Goal: Task Accomplishment & Management: Complete application form

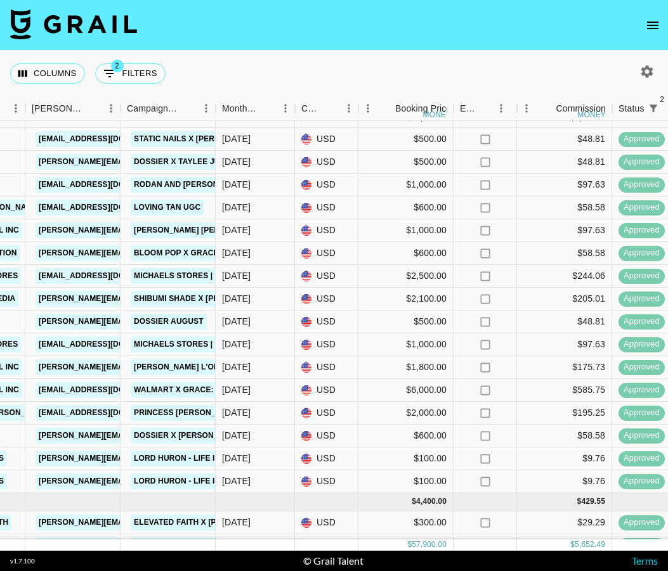
scroll to position [684, 650]
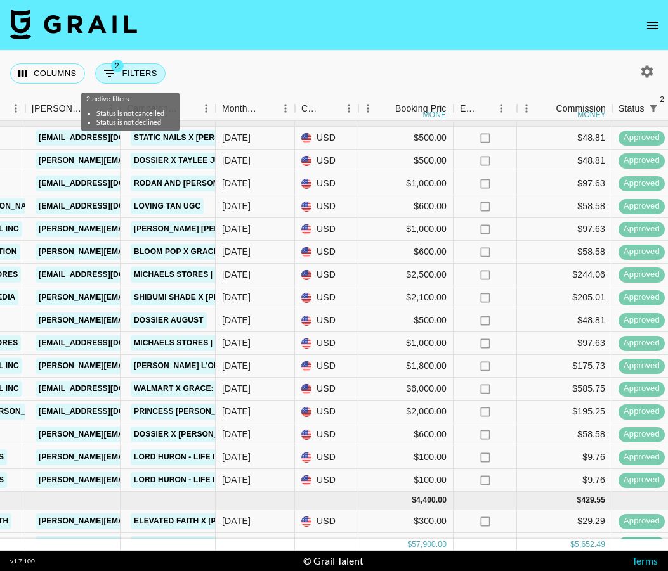
click at [127, 79] on button "2 Filters" at bounding box center [130, 73] width 70 height 20
select select "status"
select select "not"
select select "cancelled"
select select "status"
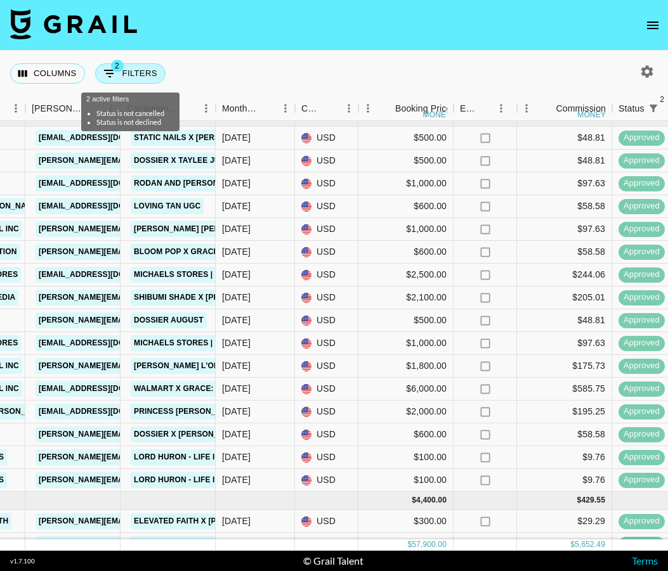
select select "not"
select select "declined"
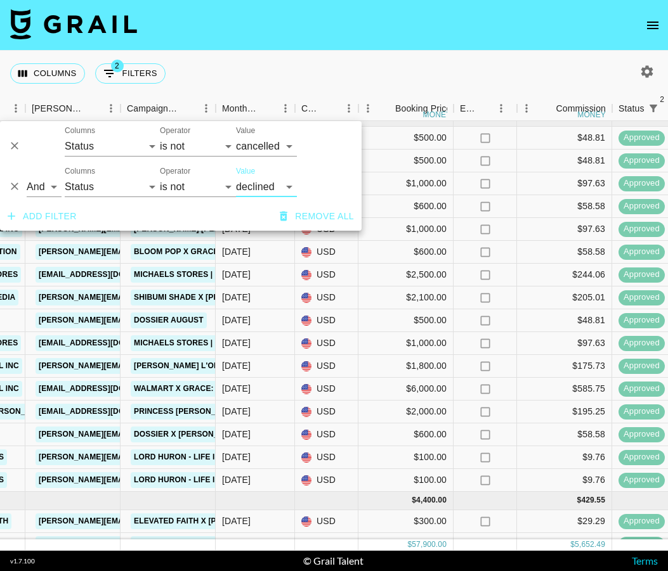
click at [53, 213] on button "Add filter" at bounding box center [42, 216] width 79 height 23
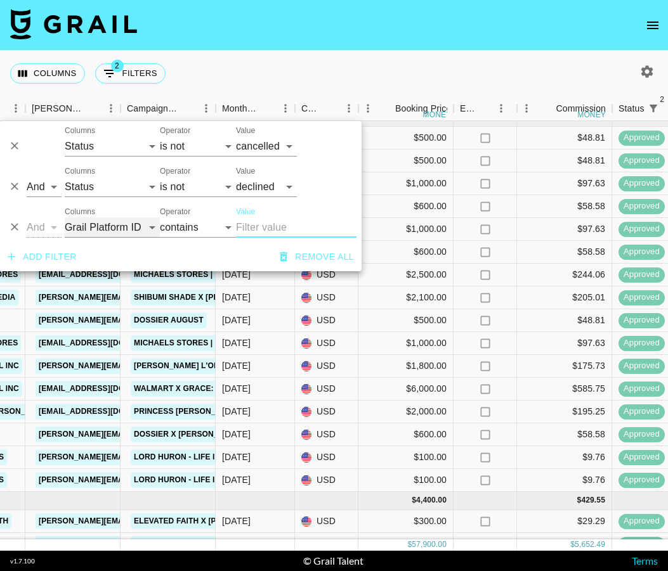
click at [142, 220] on select "Grail Platform ID Airtable ID Talent Manager Client [PERSON_NAME] Campaign (Typ…" at bounding box center [112, 228] width 95 height 20
select select "talentName"
click at [65, 218] on select "Grail Platform ID Airtable ID Talent Manager Client [PERSON_NAME] Campaign (Typ…" at bounding box center [112, 228] width 95 height 20
click at [262, 227] on input "Value" at bounding box center [296, 228] width 120 height 20
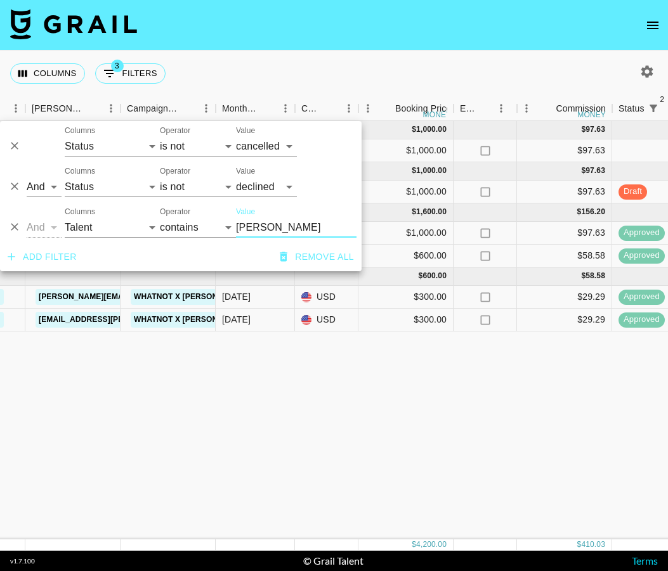
scroll to position [0, 650]
type input "[PERSON_NAME]"
click at [341, 375] on div "[DATE] ( 1 ) $ 1,000.00 $ 97.63 An5JrQZxM7Q7182uo0W5 recnr3X34s0UJzFUL [PERSON_…" at bounding box center [482, 330] width 2264 height 419
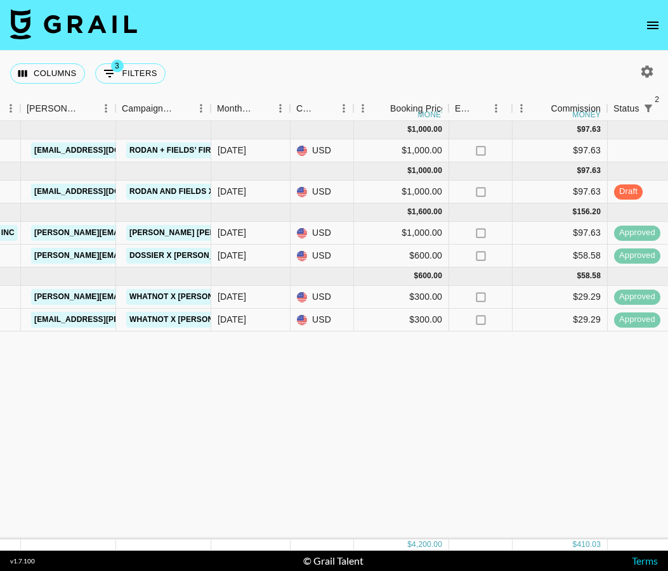
scroll to position [0, 653]
click at [648, 71] on icon "button" at bounding box center [646, 71] width 15 height 15
select select "[DATE]"
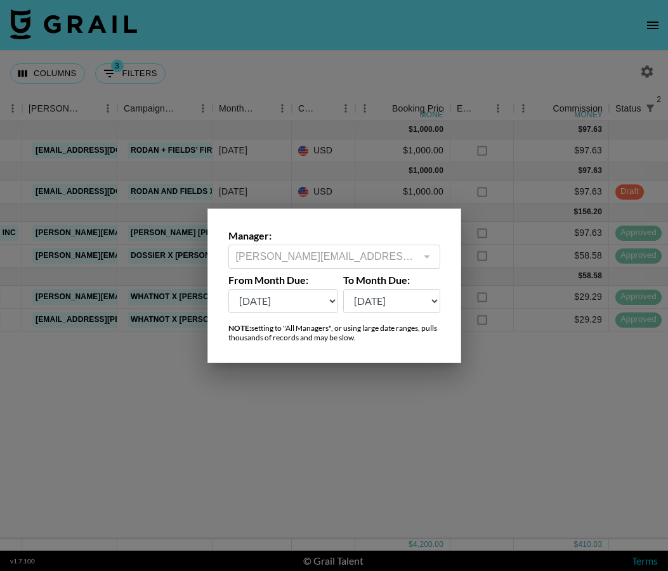
click at [352, 126] on div at bounding box center [334, 285] width 668 height 571
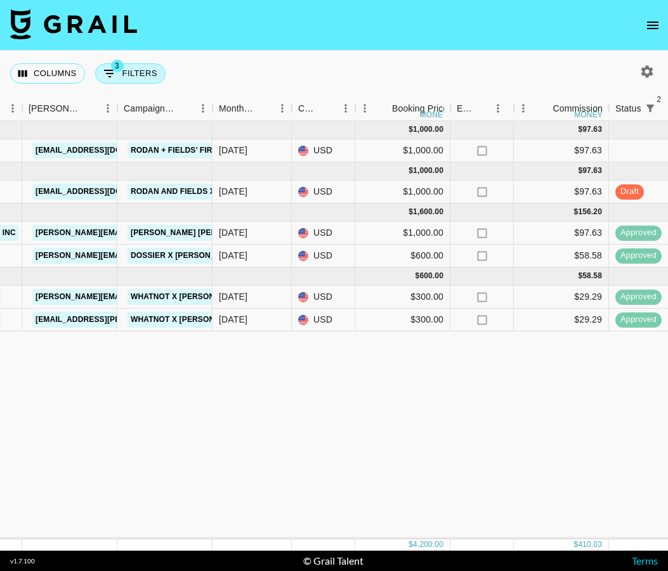
click at [119, 76] on button "3 Filters" at bounding box center [130, 73] width 70 height 20
select select "status"
select select "not"
select select "cancelled"
select select "status"
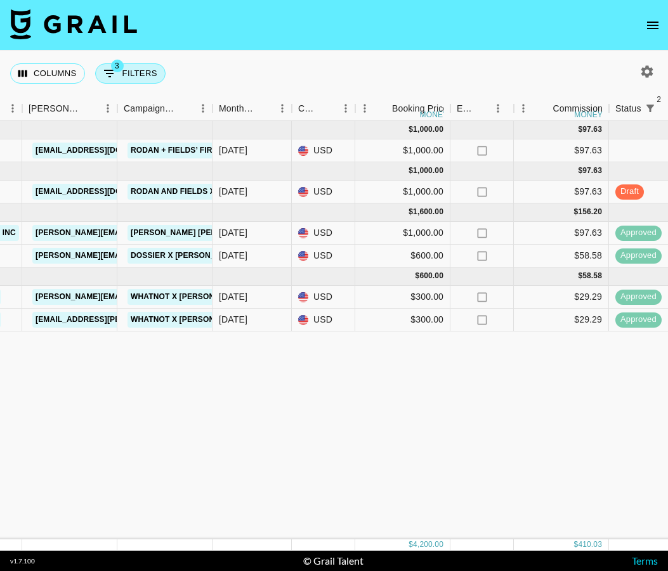
select select "not"
select select "declined"
select select "talentName"
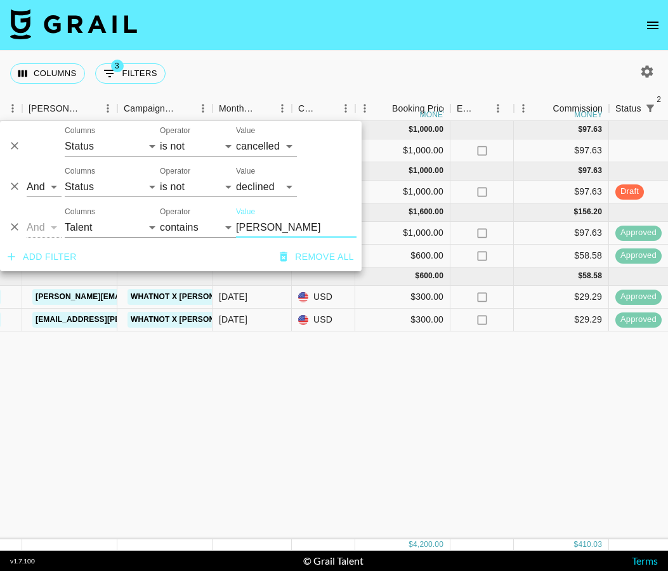
click at [13, 228] on icon "Delete" at bounding box center [14, 227] width 13 height 13
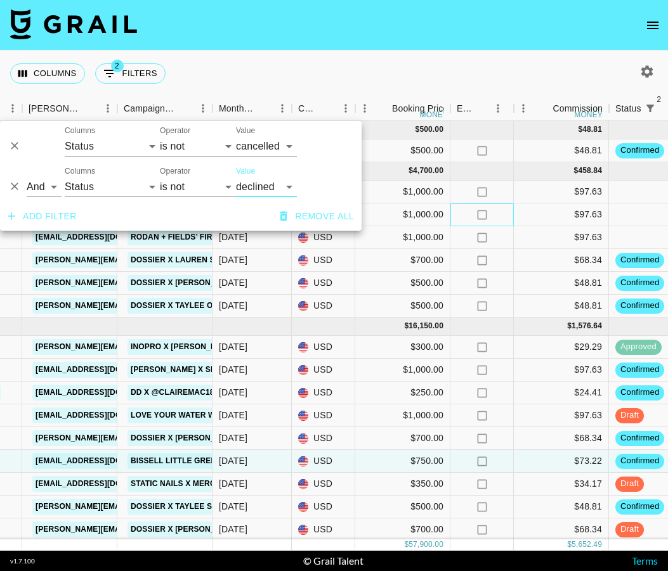
click at [465, 218] on div "no" at bounding box center [481, 215] width 63 height 23
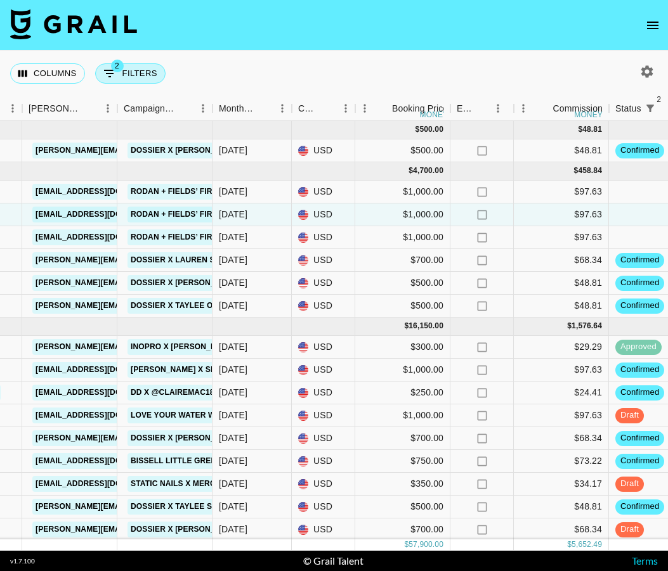
click at [112, 77] on icon "Show filters" at bounding box center [109, 73] width 15 height 15
select select "status"
select select "not"
select select "cancelled"
select select "status"
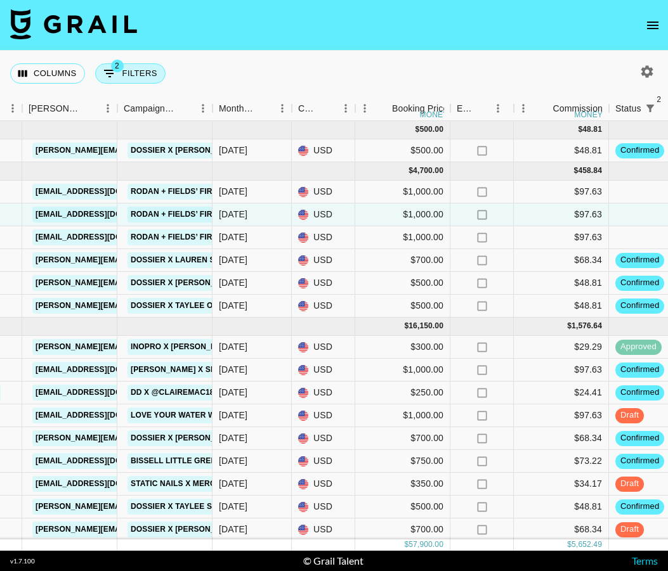
select select "not"
select select "declined"
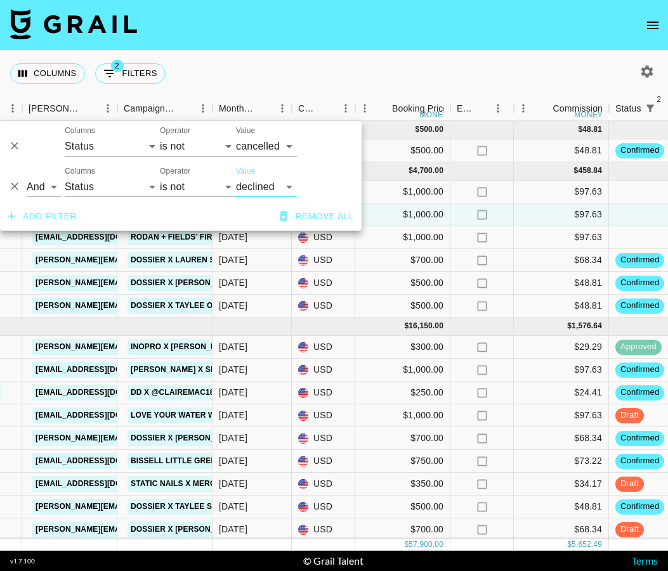
click at [49, 210] on button "Add filter" at bounding box center [42, 216] width 79 height 23
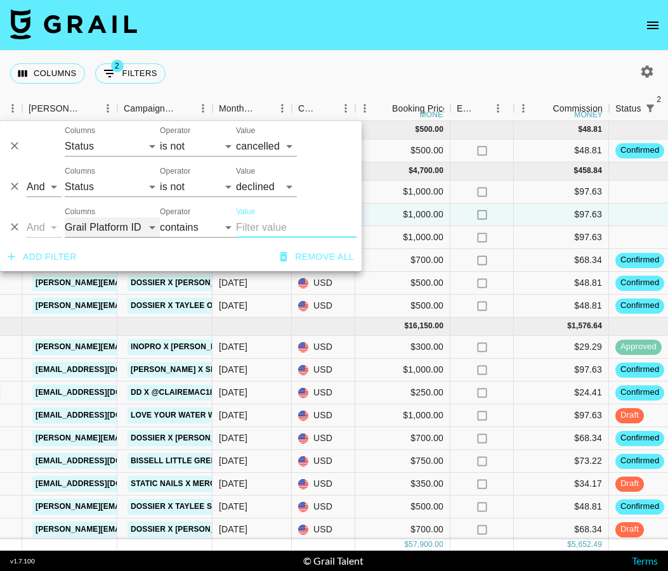
click at [135, 225] on select "Grail Platform ID Airtable ID Talent Manager Client [PERSON_NAME] Campaign (Typ…" at bounding box center [112, 228] width 95 height 20
select select "talentName"
click at [65, 218] on select "Grail Platform ID Airtable ID Talent Manager Client [PERSON_NAME] Campaign (Typ…" at bounding box center [112, 228] width 95 height 20
click at [258, 226] on input "Value" at bounding box center [296, 228] width 120 height 20
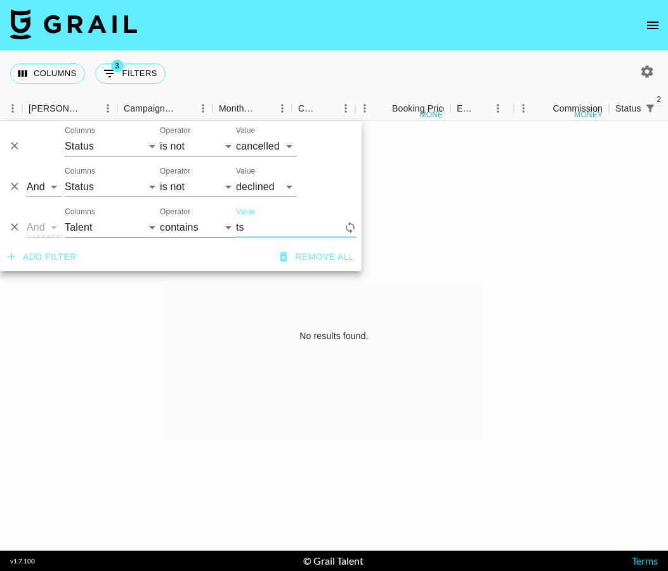
type input "t"
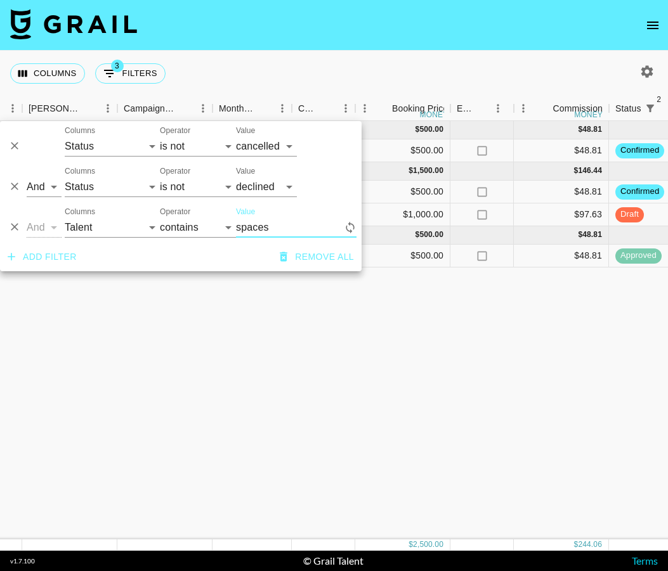
type input "spaces"
click at [357, 309] on div "[DATE] ( 1 ) $ 500.00 $ 48.81 ZVfiITkYRw06ILhIoo41 recm8Ij2wlMtIuvyC spacesbyta…" at bounding box center [479, 330] width 2264 height 419
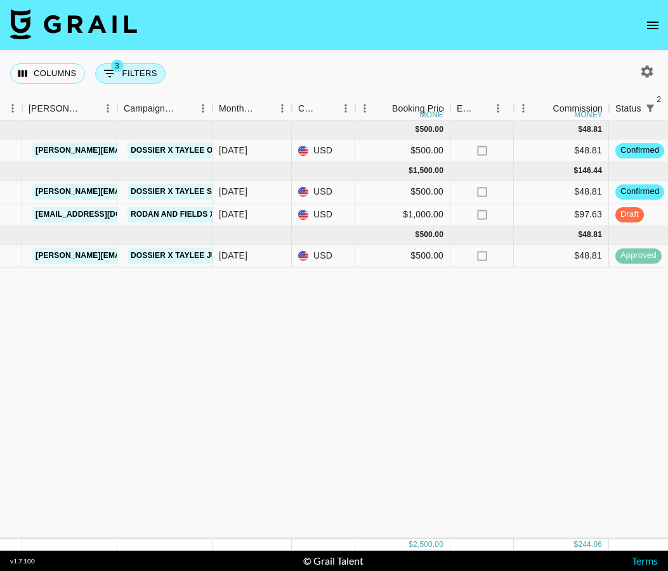
click at [147, 75] on button "3 Filters" at bounding box center [130, 73] width 70 height 20
select select "status"
select select "not"
select select "cancelled"
select select "status"
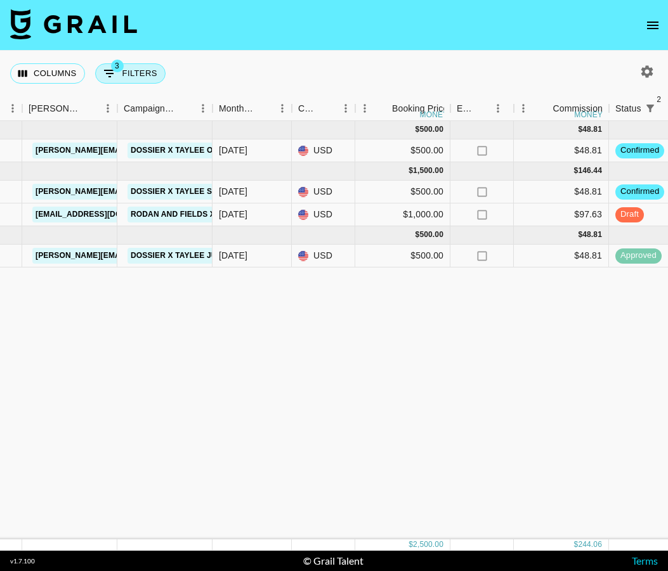
select select "not"
select select "declined"
select select "talentName"
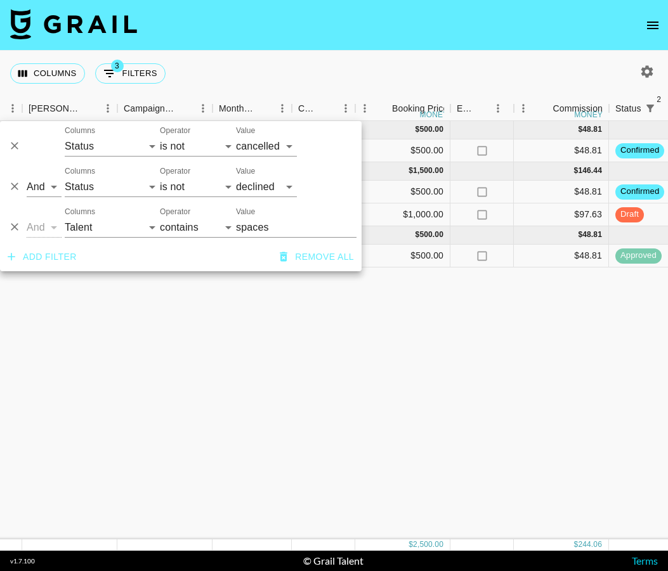
click at [289, 301] on div "[DATE] ( 1 ) $ 500.00 $ 48.81 ZVfiITkYRw06ILhIoo41 recm8Ij2wlMtIuvyC spacesbyta…" at bounding box center [479, 330] width 2264 height 419
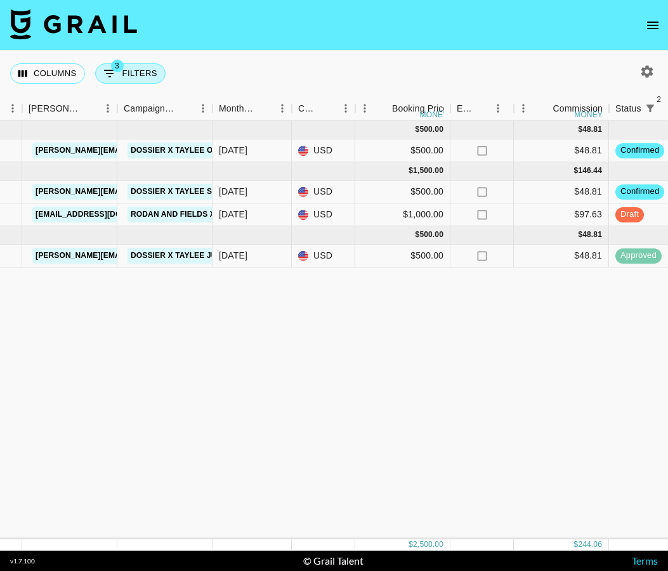
click at [127, 76] on button "3 Filters" at bounding box center [130, 73] width 70 height 20
select select "status"
select select "not"
select select "cancelled"
select select "status"
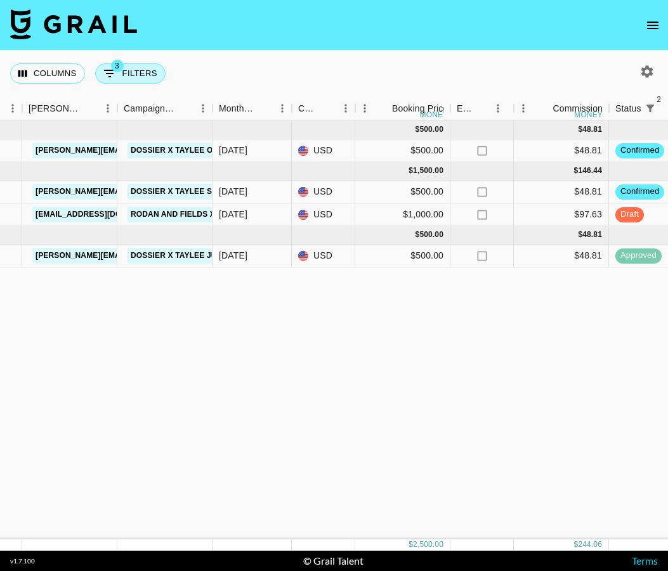
select select "not"
select select "declined"
select select "talentName"
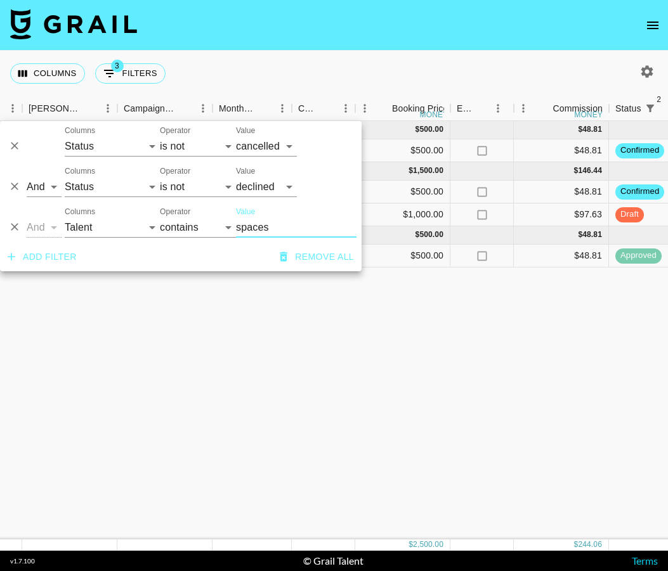
drag, startPoint x: 278, startPoint y: 231, endPoint x: 217, endPoint y: 230, distance: 61.5
click at [217, 230] on div "And Or Columns Grail Platform ID Airtable ID Talent Manager Client [PERSON_NAME…" at bounding box center [180, 222] width 361 height 41
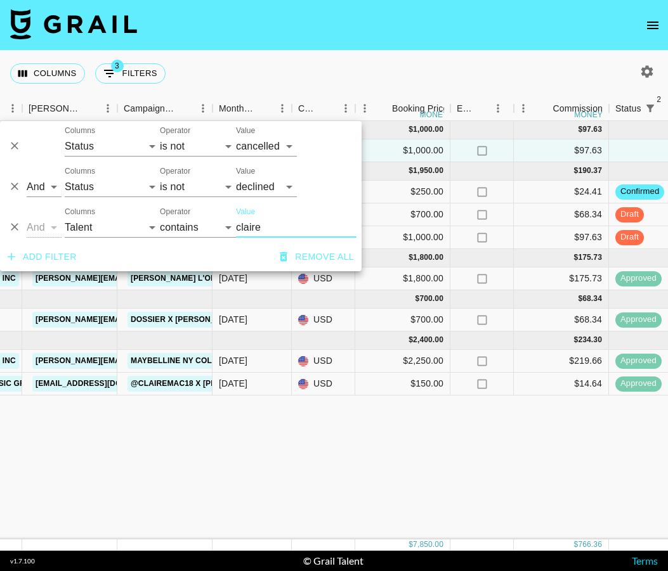
type input "claire"
click at [322, 468] on div "[DATE] ( 1 ) $ 1,000.00 $ 97.63 3NksDj6AbYkBXpUV8A4q recjAJsnYLjroxpfX clairema…" at bounding box center [479, 330] width 2264 height 419
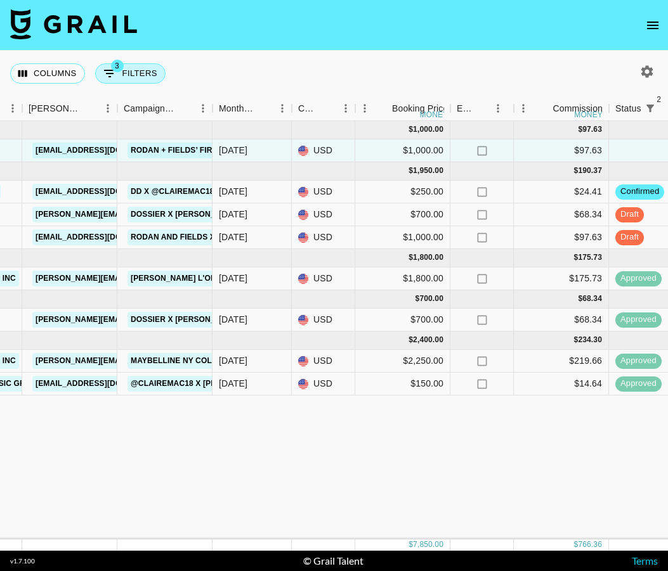
click at [122, 79] on button "3 Filters" at bounding box center [130, 73] width 70 height 20
select select "status"
select select "not"
select select "cancelled"
select select "status"
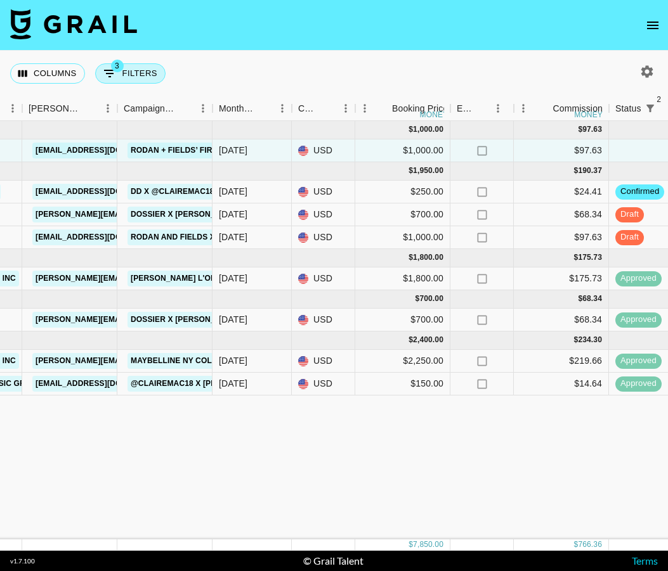
select select "not"
select select "declined"
select select "talentName"
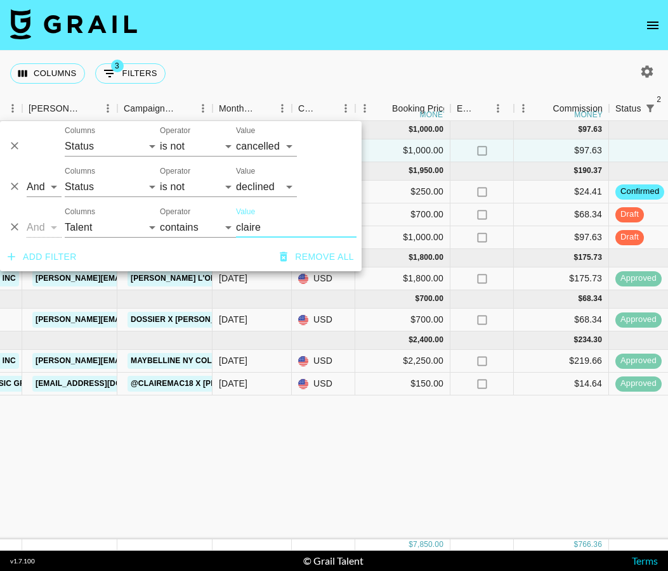
drag, startPoint x: 282, startPoint y: 231, endPoint x: 201, endPoint y: 231, distance: 81.2
click at [201, 231] on div "And Or Columns Grail Platform ID Airtable ID Talent Manager Client [PERSON_NAME…" at bounding box center [180, 222] width 361 height 41
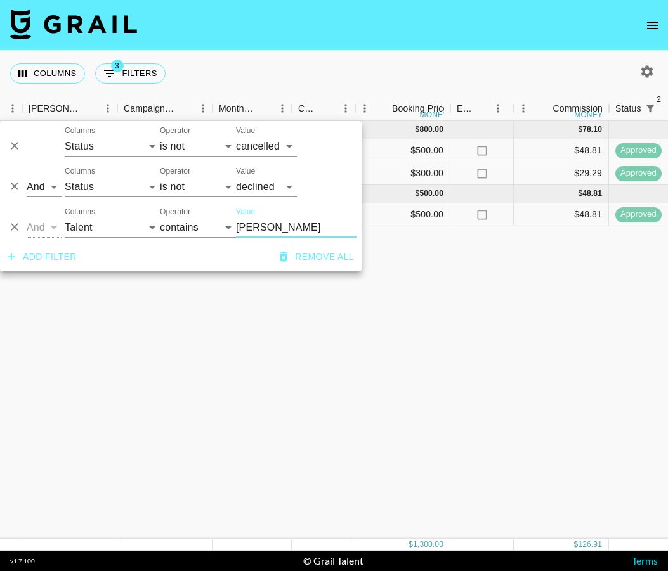
type input "[PERSON_NAME]"
click at [264, 376] on div "[DATE] ( 2 ) $ 800.00 $ 78.10 nuf2SCPgqibyWjObYPiz recEOGFwzyk25E4B0 [PERSON_NA…" at bounding box center [479, 330] width 2264 height 419
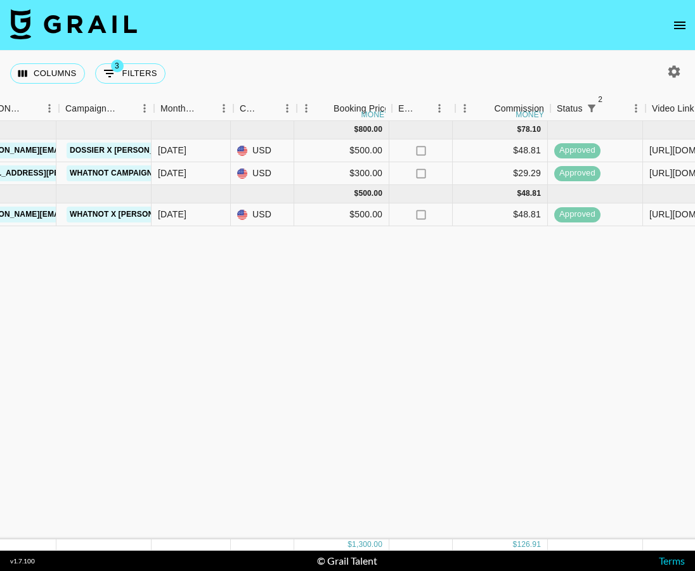
scroll to position [0, 696]
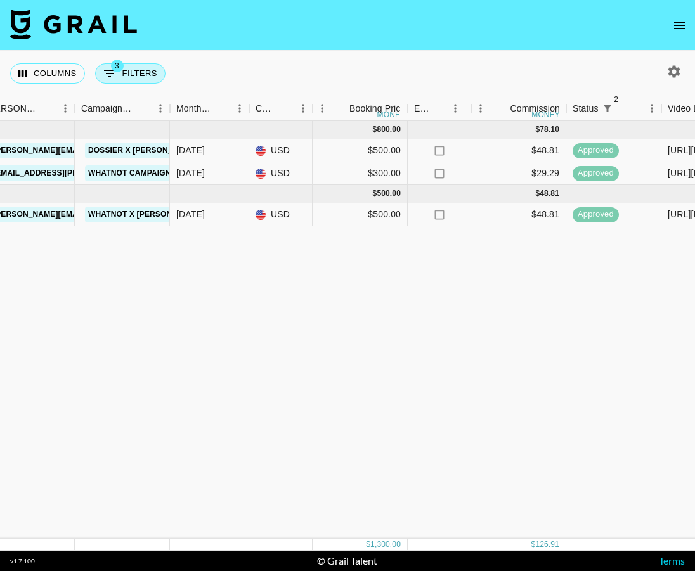
click at [130, 68] on button "3 Filters" at bounding box center [130, 73] width 70 height 20
select select "status"
select select "not"
select select "cancelled"
select select "status"
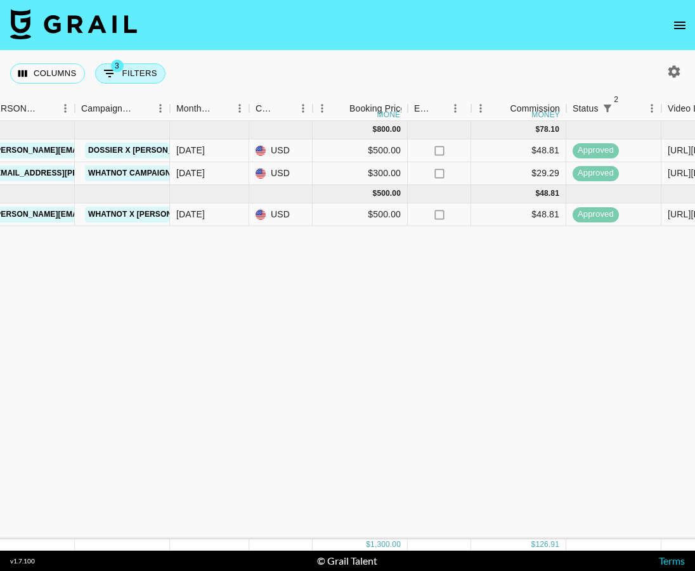
select select "not"
select select "declined"
select select "talentName"
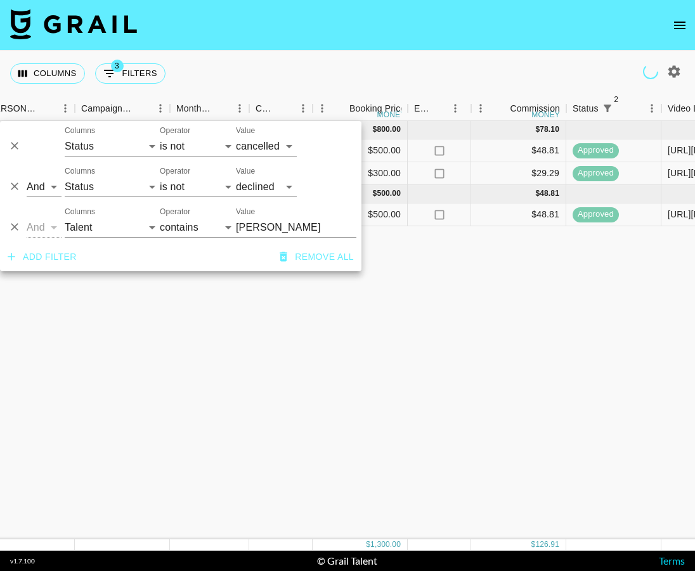
click at [479, 275] on div "[DATE] ( 2 ) $ 800.00 $ 78.10 nuf2SCPgqibyWjObYPiz recEOGFwzyk25E4B0 [PERSON_NA…" at bounding box center [436, 330] width 2264 height 419
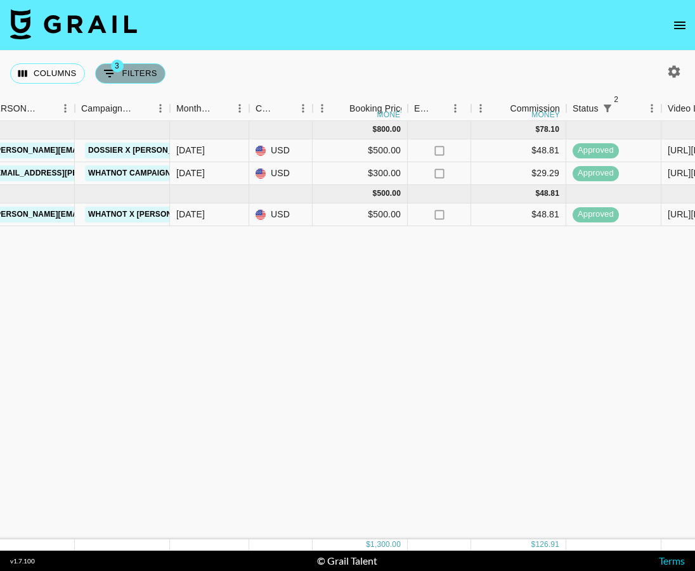
click at [129, 79] on button "3 Filters" at bounding box center [130, 73] width 70 height 20
select select "status"
select select "not"
select select "cancelled"
select select "status"
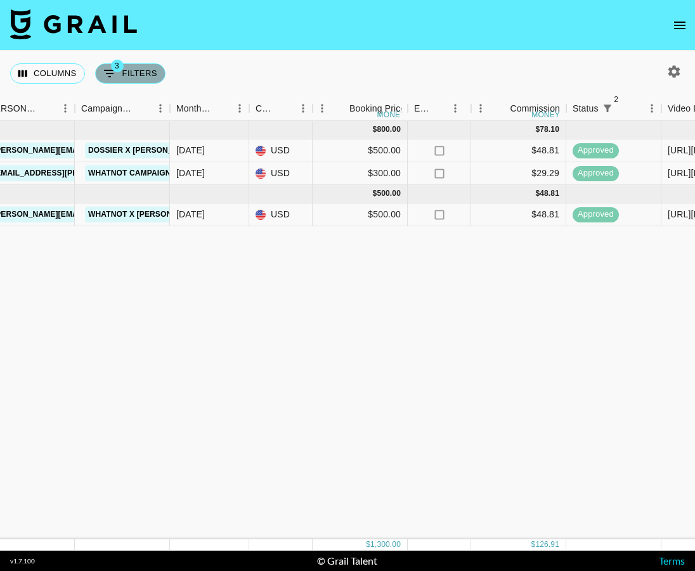
select select "not"
select select "declined"
select select "talentName"
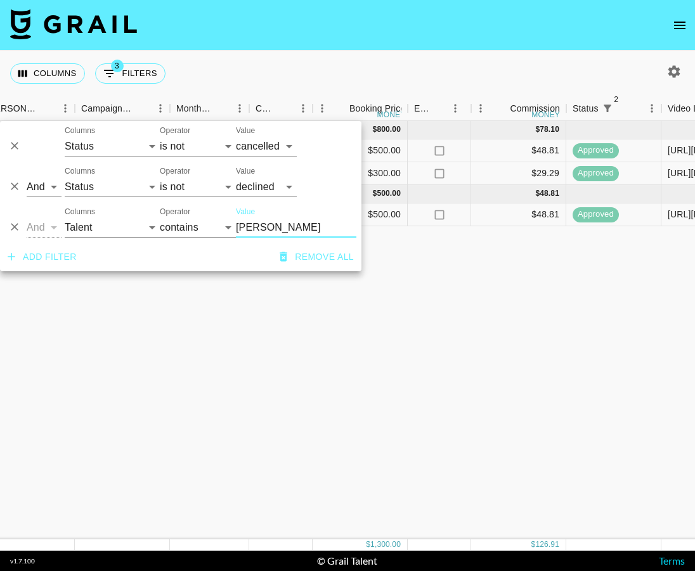
drag, startPoint x: 278, startPoint y: 223, endPoint x: 214, endPoint y: 223, distance: 64.7
click at [214, 223] on div "And Or Columns Grail Platform ID Airtable ID Talent Manager Client [PERSON_NAME…" at bounding box center [180, 222] width 361 height 41
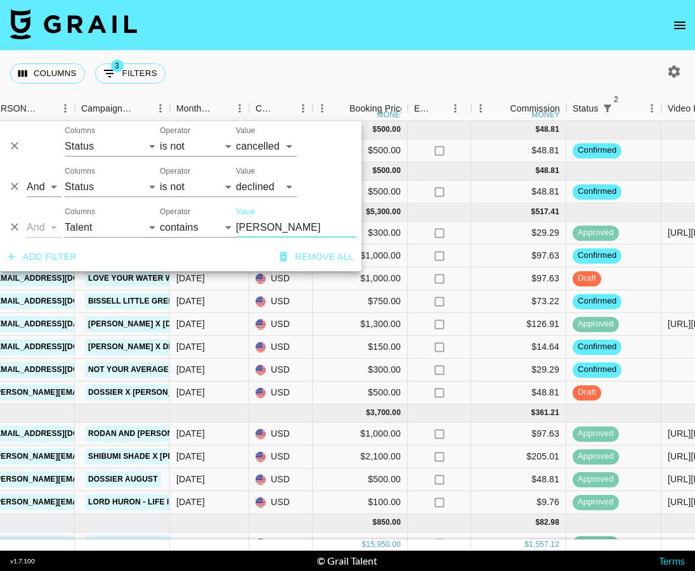
type input "[PERSON_NAME]"
click at [484, 70] on div "Columns 3 Filters + Booking" at bounding box center [347, 74] width 695 height 46
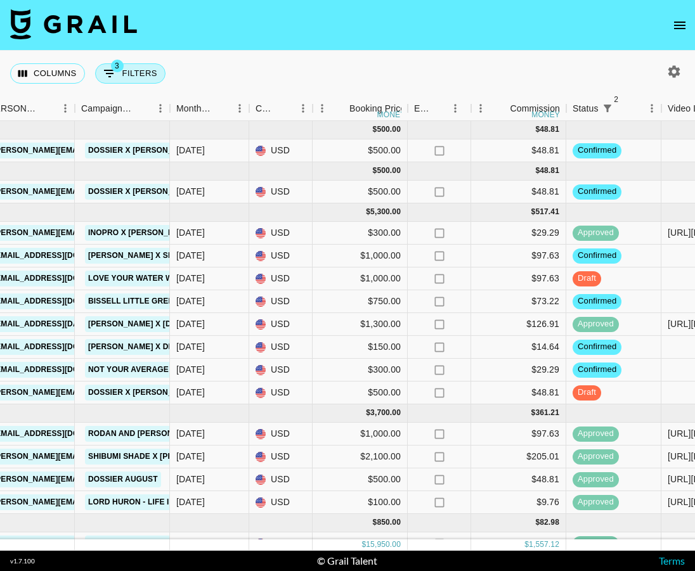
click at [148, 76] on button "3 Filters" at bounding box center [130, 73] width 70 height 20
select select "status"
select select "not"
select select "cancelled"
select select "status"
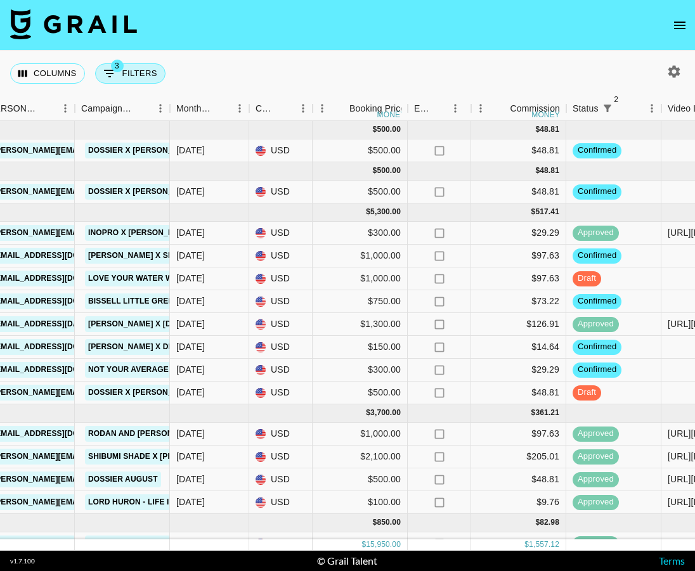
select select "not"
select select "declined"
select select "talentName"
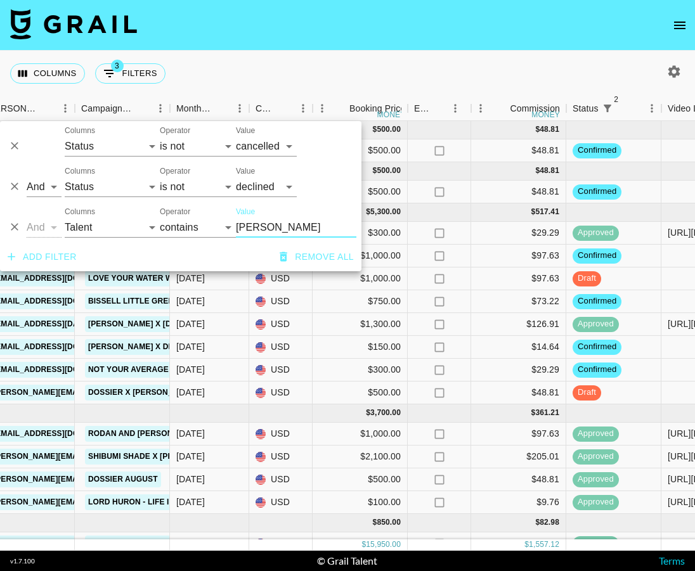
drag, startPoint x: 275, startPoint y: 221, endPoint x: 209, endPoint y: 221, distance: 65.3
click at [209, 221] on div "And Or Columns Grail Platform ID Airtable ID Talent Manager Client [PERSON_NAME…" at bounding box center [180, 222] width 361 height 41
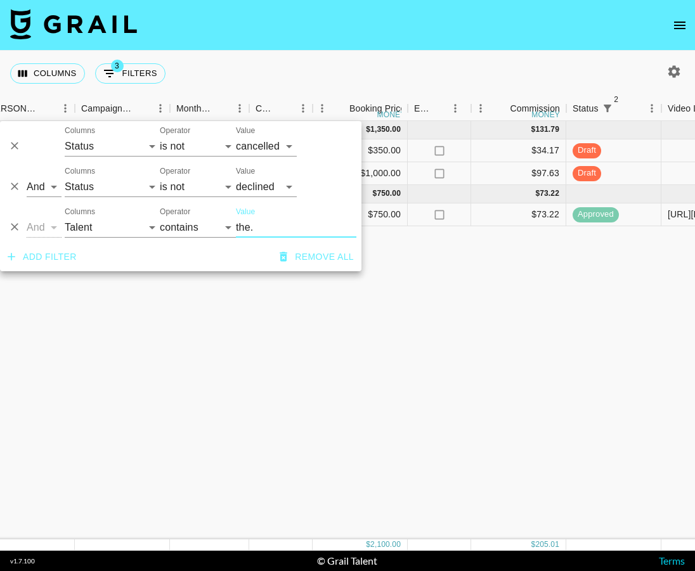
type input "the."
click at [473, 292] on div "[DATE] ( 2 ) $ 1,350.00 $ 131.79 WYxCpRft1UG0iUnoRXRV reclyQuos1RtcDr8X the.rea…" at bounding box center [436, 330] width 2264 height 419
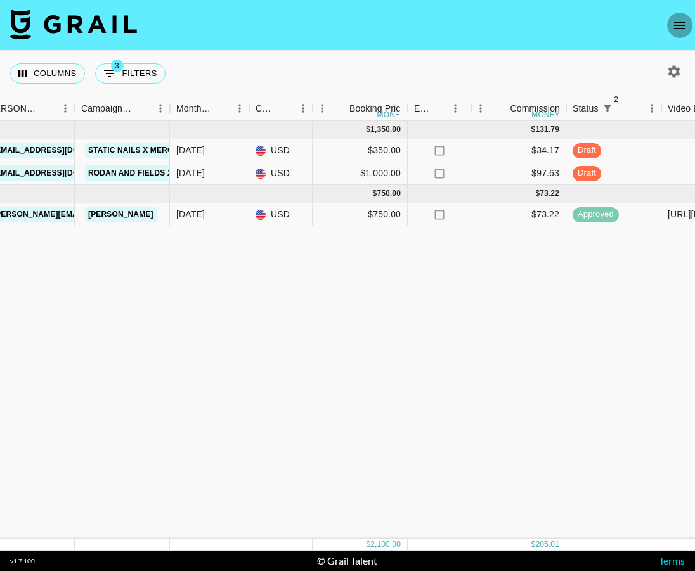
click at [667, 25] on button "open drawer" at bounding box center [679, 25] width 25 height 25
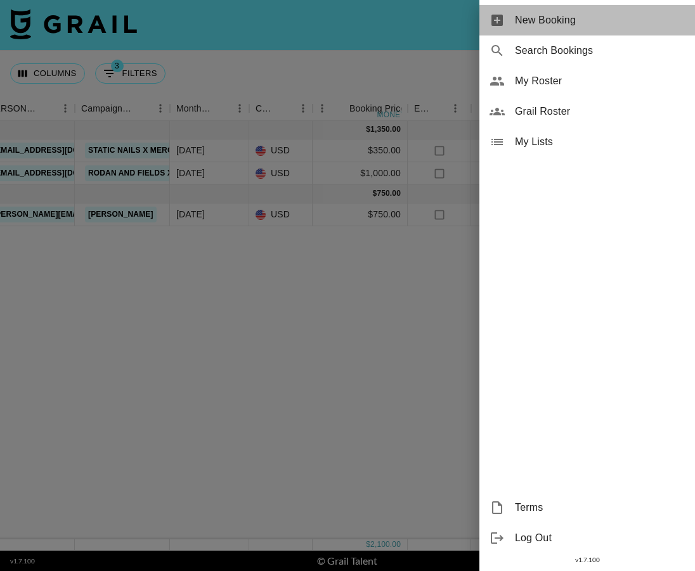
click at [628, 27] on span "New Booking" at bounding box center [600, 20] width 170 height 15
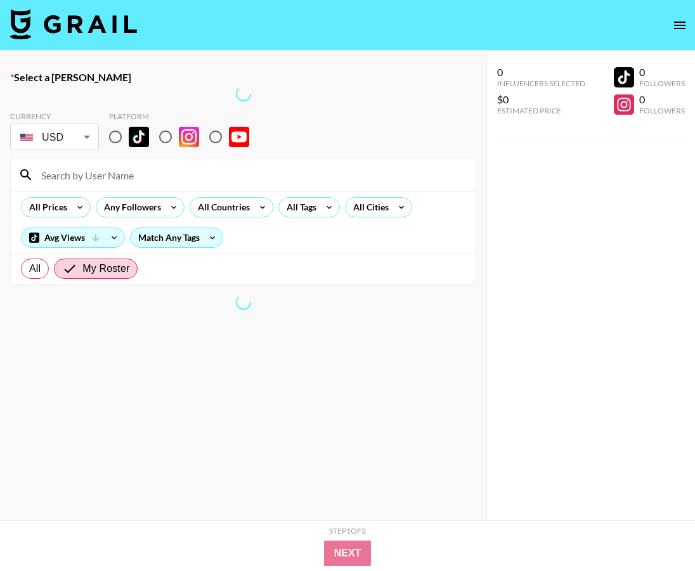
click at [114, 140] on input "radio" at bounding box center [115, 137] width 27 height 27
radio input "true"
click at [160, 135] on input "radio" at bounding box center [165, 137] width 27 height 27
radio input "true"
click at [120, 181] on input at bounding box center [251, 175] width 434 height 20
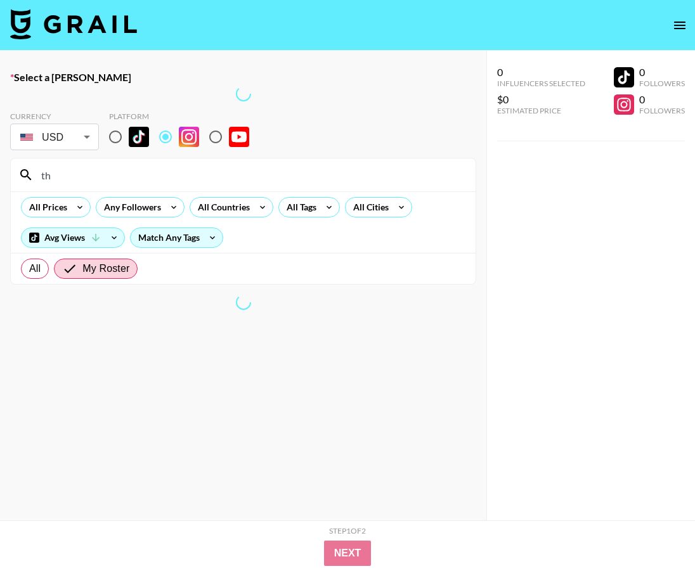
click at [77, 172] on input "th" at bounding box center [251, 175] width 434 height 20
type input "t"
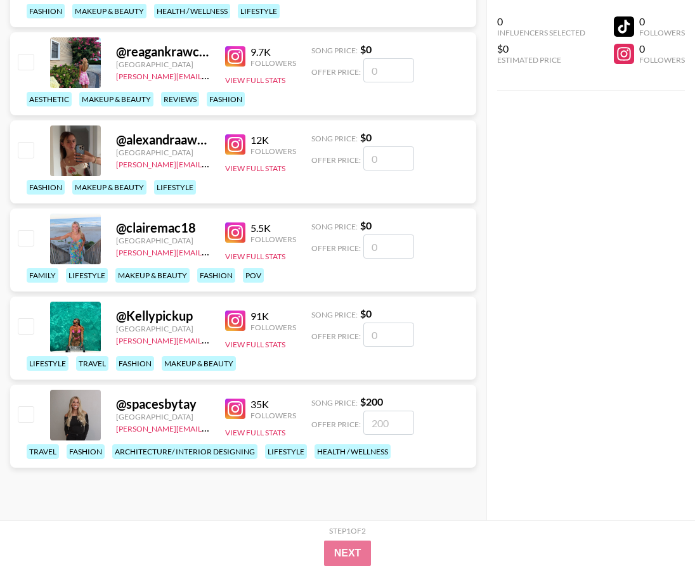
scroll to position [626, 0]
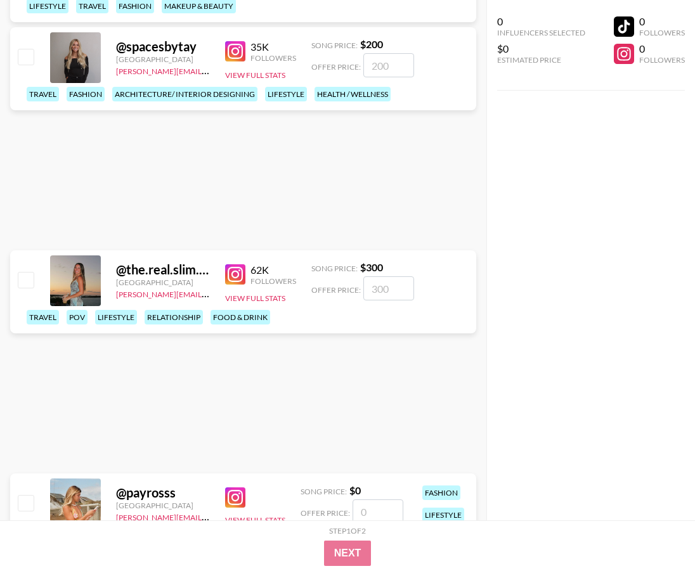
scroll to position [0, 0]
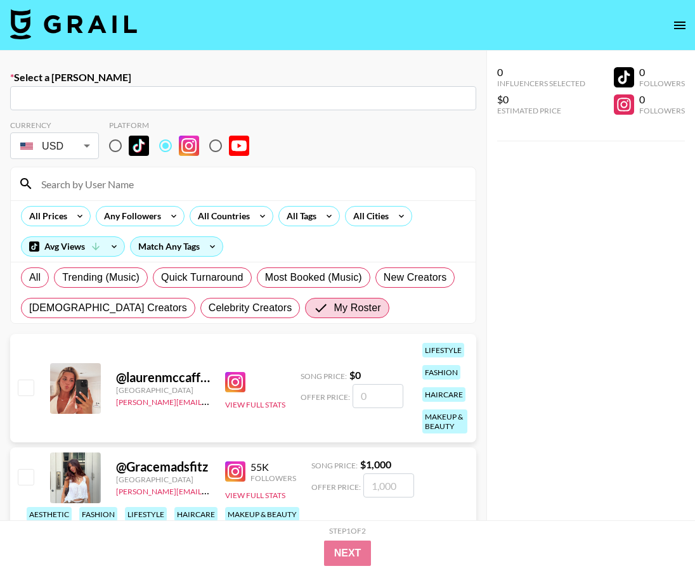
click at [62, 25] on img at bounding box center [73, 24] width 127 height 30
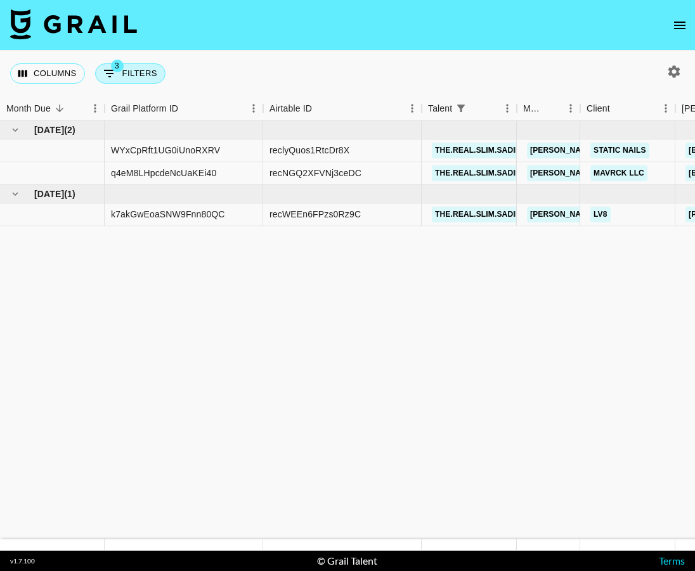
click at [124, 72] on button "3 Filters" at bounding box center [130, 73] width 70 height 20
select select "status"
select select "not"
select select "cancelled"
select select "status"
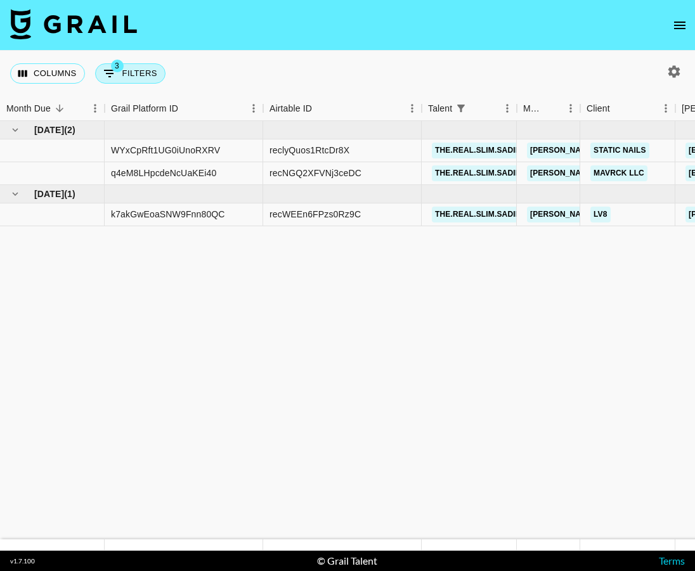
select select "not"
select select "declined"
select select "talentName"
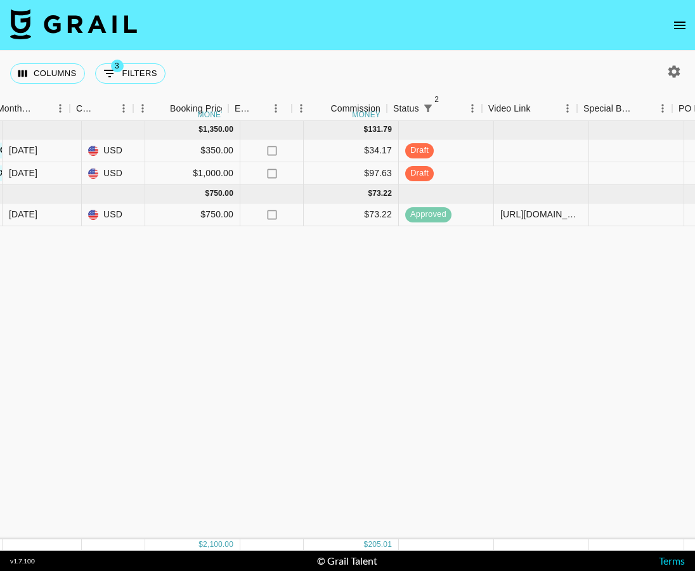
scroll to position [0, 875]
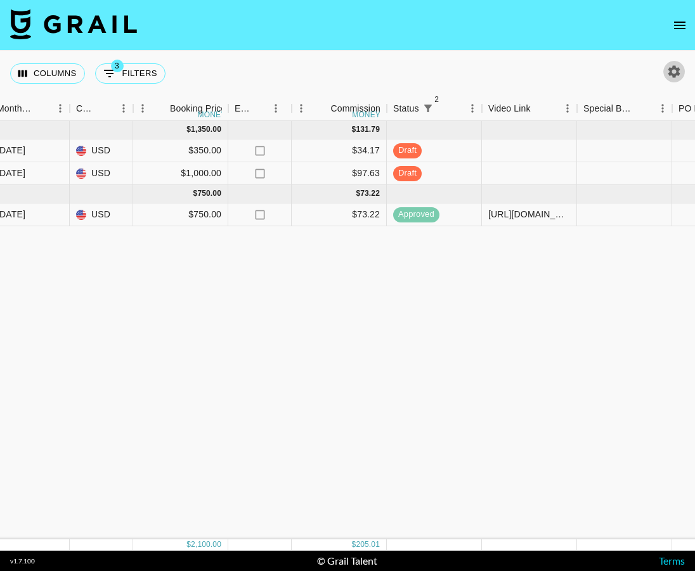
click at [667, 63] on button "button" at bounding box center [674, 72] width 22 height 22
select select "[DATE]"
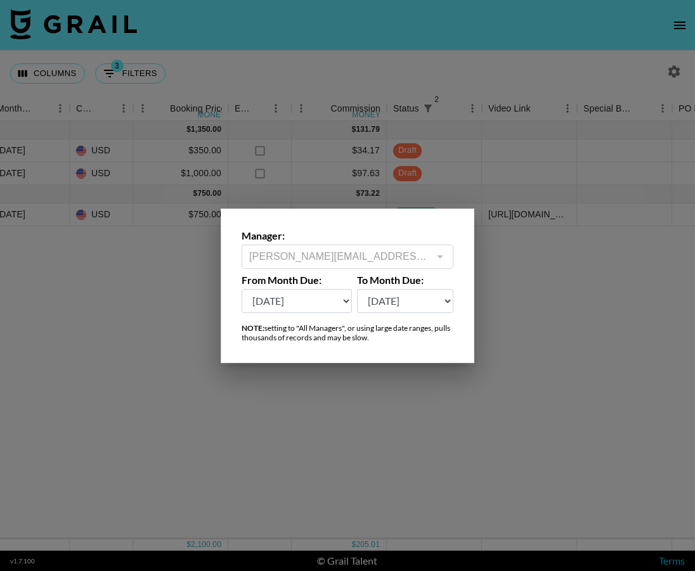
click at [198, 82] on div at bounding box center [347, 285] width 695 height 571
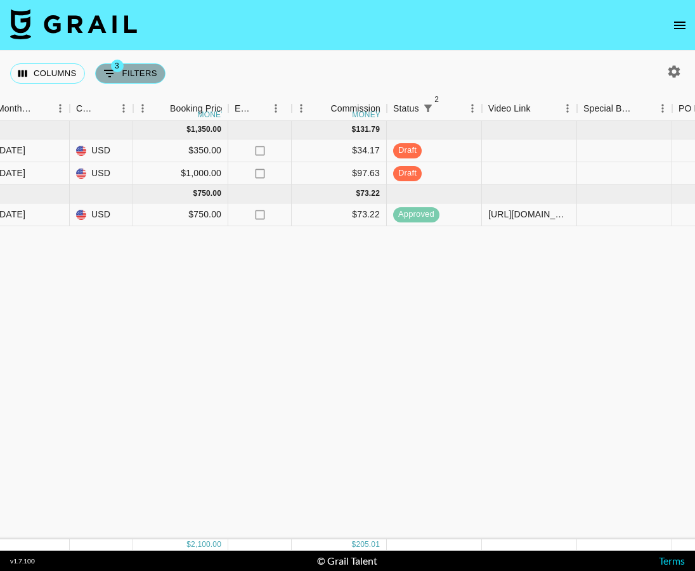
click at [156, 77] on button "3 Filters" at bounding box center [130, 73] width 70 height 20
select select "status"
select select "not"
select select "cancelled"
select select "status"
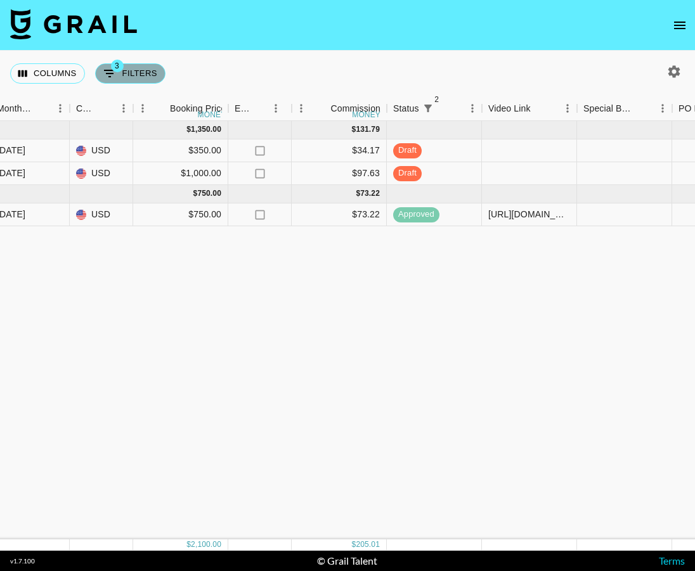
select select "not"
select select "declined"
select select "talentName"
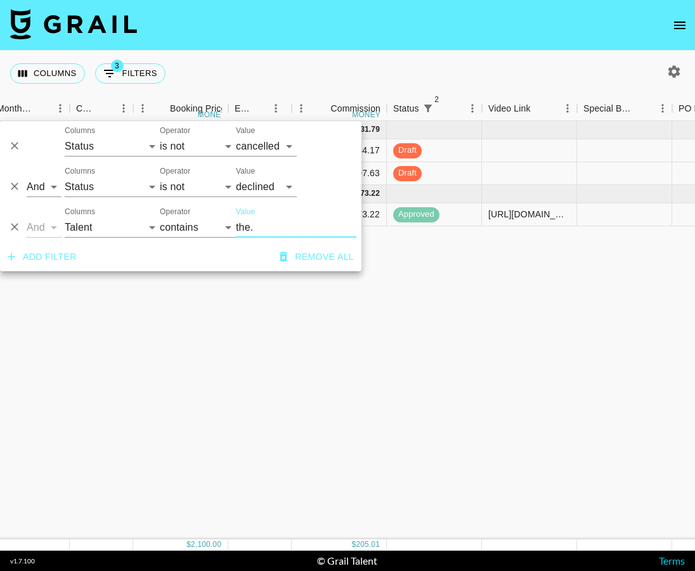
drag, startPoint x: 273, startPoint y: 231, endPoint x: 220, endPoint y: 231, distance: 52.6
click at [220, 231] on div "And Or Columns Grail Platform ID Airtable ID Talent Manager Client [PERSON_NAME…" at bounding box center [180, 222] width 361 height 41
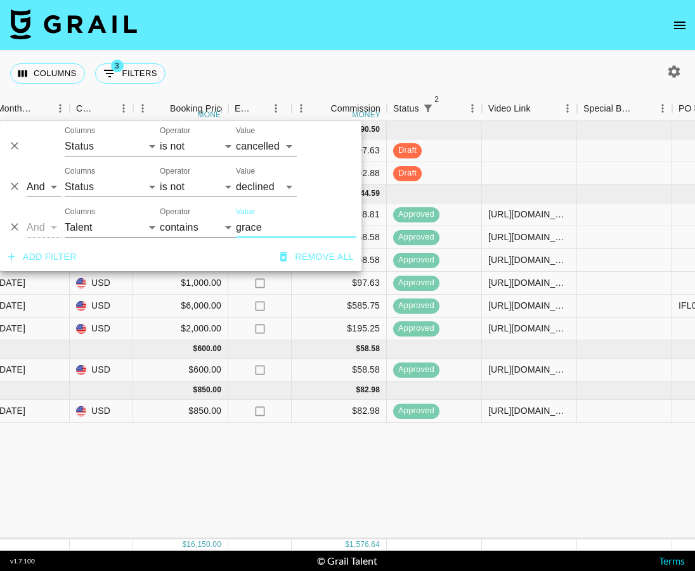
type input "grace"
click at [405, 526] on div "[DATE] ( 2 ) $ 4,000.00 $ 390.50 s3w6THFl4TndZMvv7Gr9 rectrBqwOAuRYZB7U gracema…" at bounding box center [257, 330] width 2264 height 419
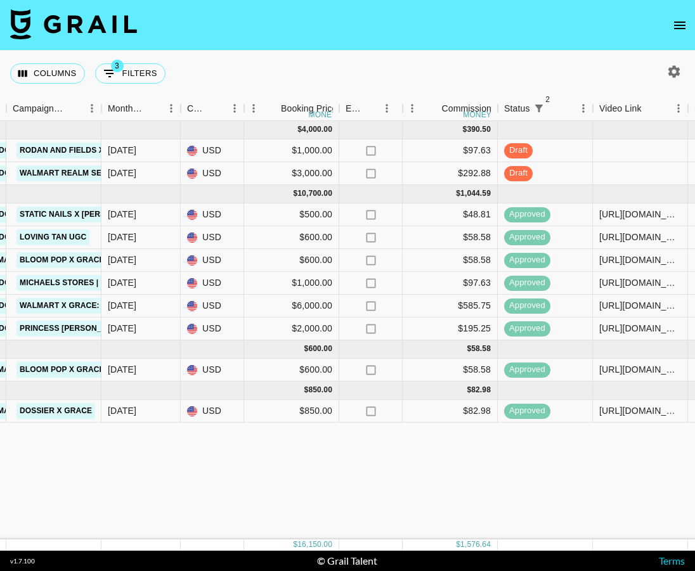
scroll to position [0, 741]
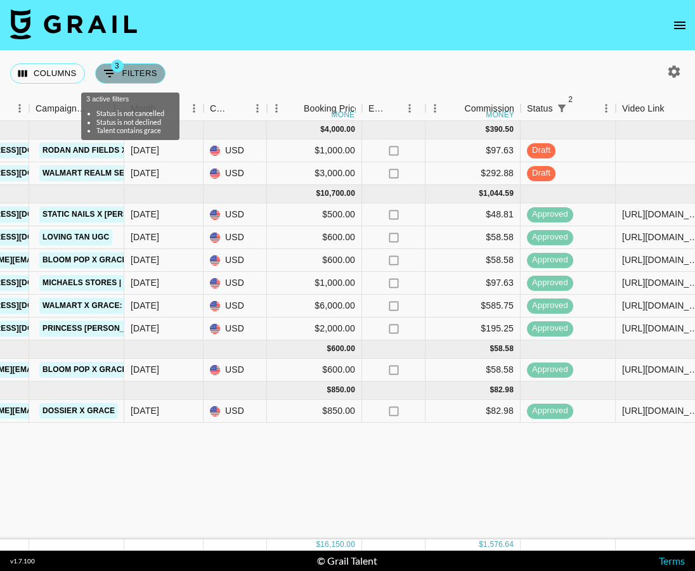
click at [141, 70] on button "3 Filters" at bounding box center [130, 73] width 70 height 20
select select "status"
select select "not"
select select "cancelled"
select select "status"
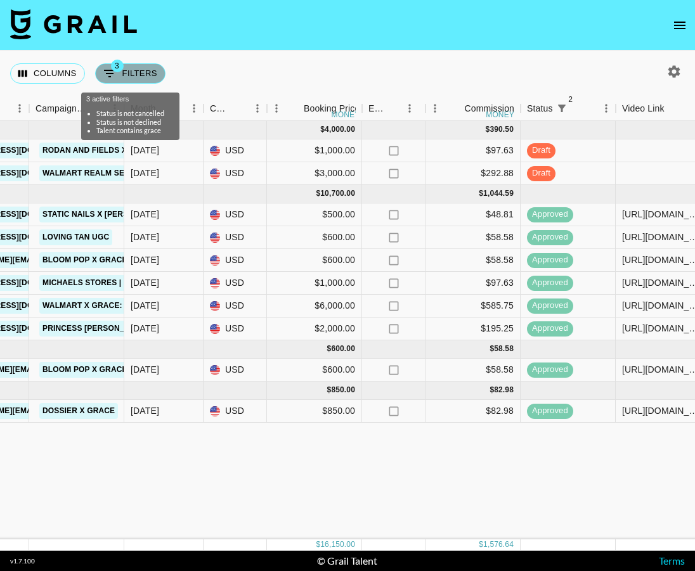
select select "not"
select select "declined"
select select "talentName"
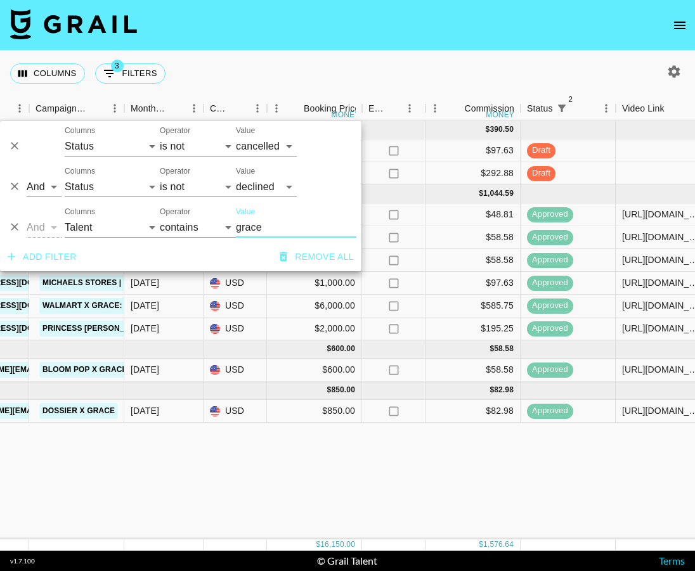
drag, startPoint x: 282, startPoint y: 222, endPoint x: 224, endPoint y: 223, distance: 57.7
click at [224, 223] on div "And Or Columns Grail Platform ID Airtable ID Talent Manager Client [PERSON_NAME…" at bounding box center [180, 222] width 361 height 41
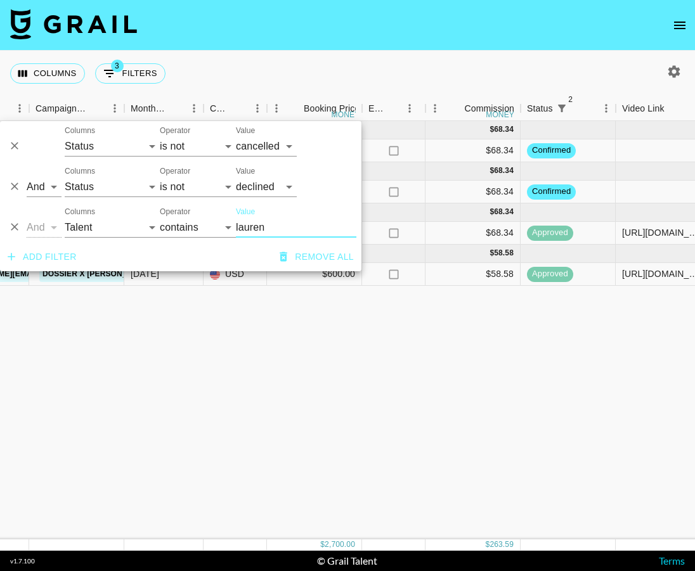
type input "lauren"
click at [441, 438] on div "[DATE] ( 1 ) $ 700.00 $ 68.34 H9V19NbrLWvsVtonmUHD recl1wtK83hXLUdNG laurenmcca…" at bounding box center [391, 330] width 2264 height 419
